Goal: Check status: Check status

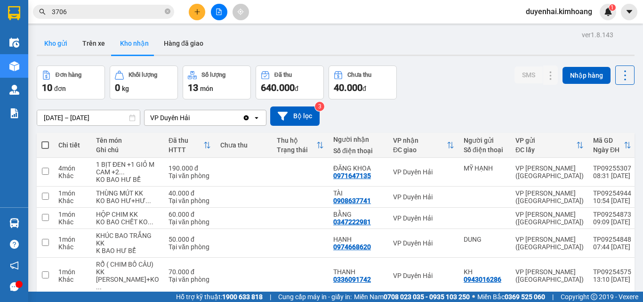
click at [70, 46] on button "Kho gửi" at bounding box center [56, 43] width 38 height 23
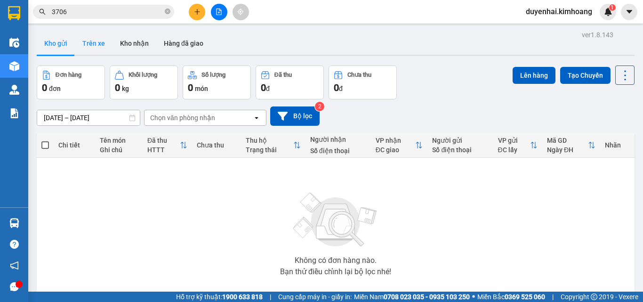
click at [96, 50] on button "Trên xe" at bounding box center [94, 43] width 38 height 23
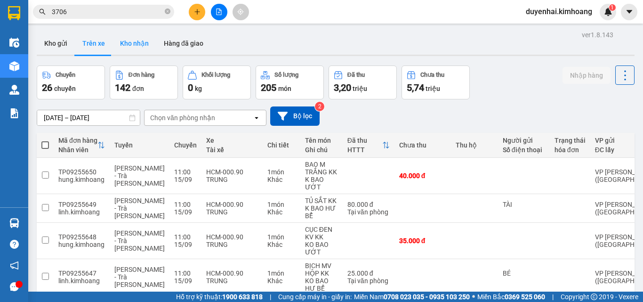
click at [141, 47] on button "Kho nhận" at bounding box center [134, 43] width 44 height 23
type input "[DATE] – [DATE]"
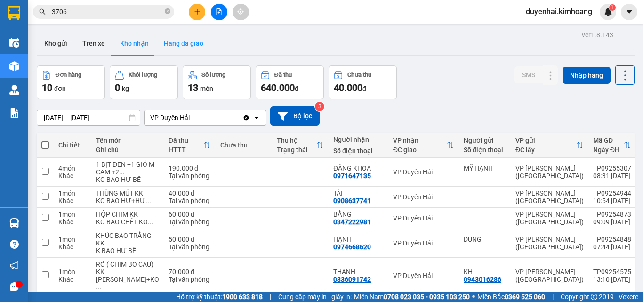
click at [176, 47] on button "Hàng đã giao" at bounding box center [183, 43] width 55 height 23
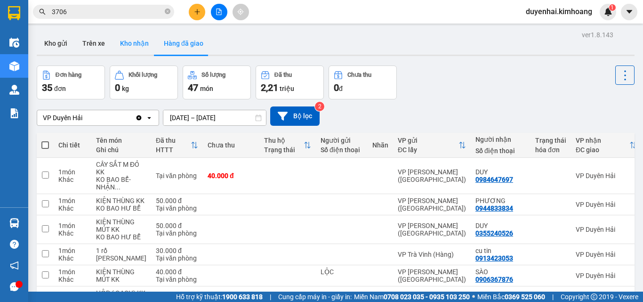
click at [137, 47] on button "Kho nhận" at bounding box center [134, 43] width 44 height 23
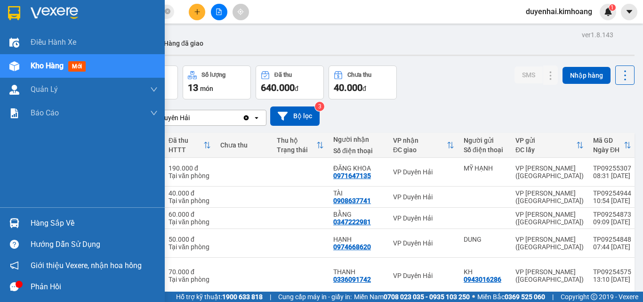
click at [52, 227] on div "Hàng sắp về" at bounding box center [94, 223] width 127 height 14
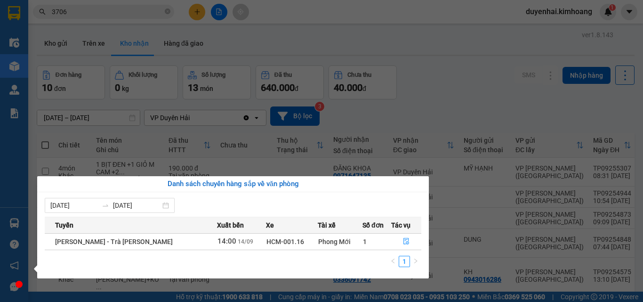
click at [471, 96] on section "Kết quả [PERSON_NAME] ( 54 ) Bộ lọc Mã ĐH Trạng thái Món hàng Thu hộ Tổng [PERS…" at bounding box center [321, 151] width 643 height 302
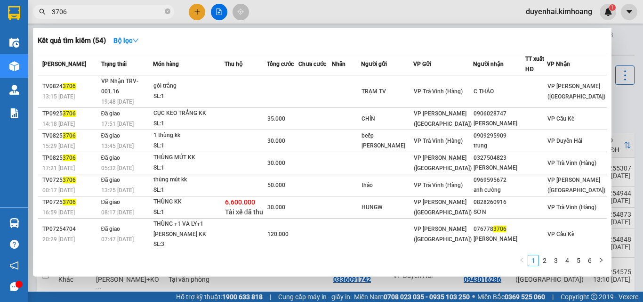
click at [148, 10] on input "3706" at bounding box center [107, 12] width 111 height 10
type input "3"
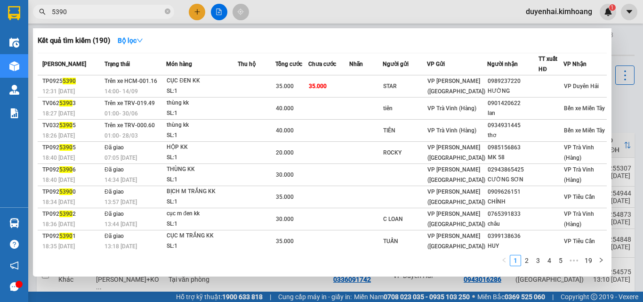
type input "5390"
click at [617, 99] on div at bounding box center [321, 151] width 643 height 302
click at [167, 11] on icon "close-circle" at bounding box center [168, 11] width 6 height 6
